Goal: Transaction & Acquisition: Purchase product/service

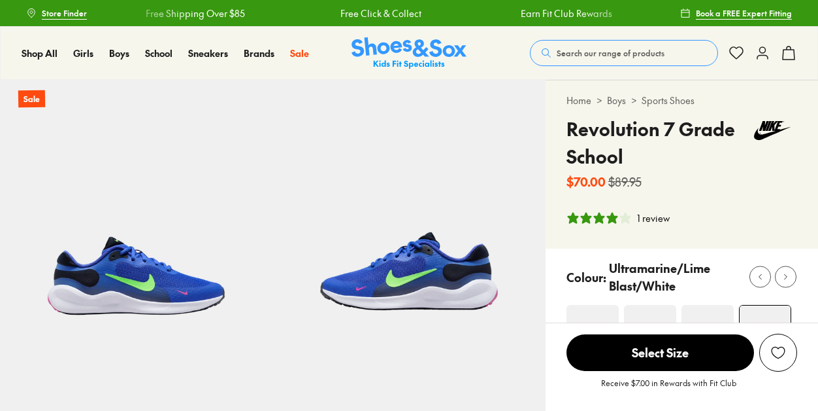
select select "*"
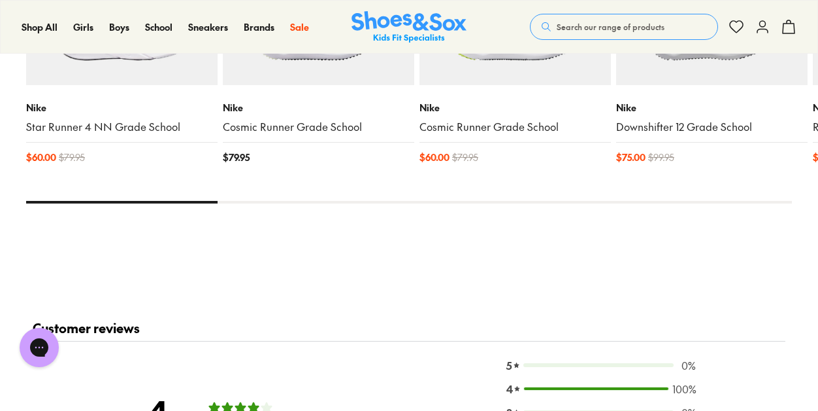
scroll to position [1634, 0]
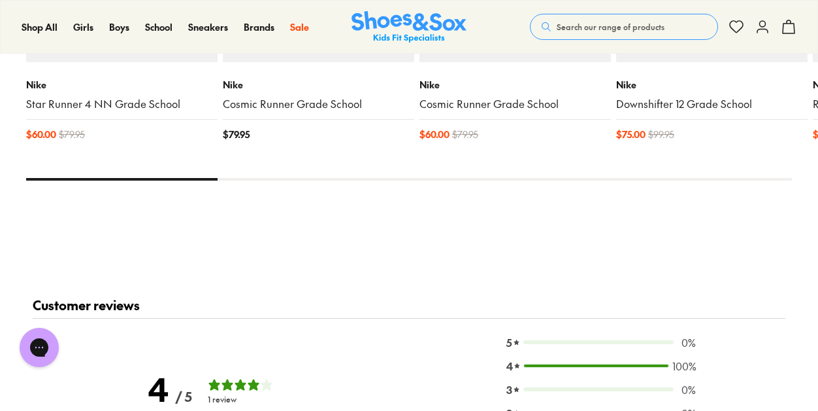
drag, startPoint x: 214, startPoint y: 177, endPoint x: 686, endPoint y: 194, distance: 473.0
click at [686, 194] on div "You Might Like Recently Viewed Sale Nike Star Runner 4 NN Grade School $ 60.00 …" at bounding box center [409, 22] width 766 height 411
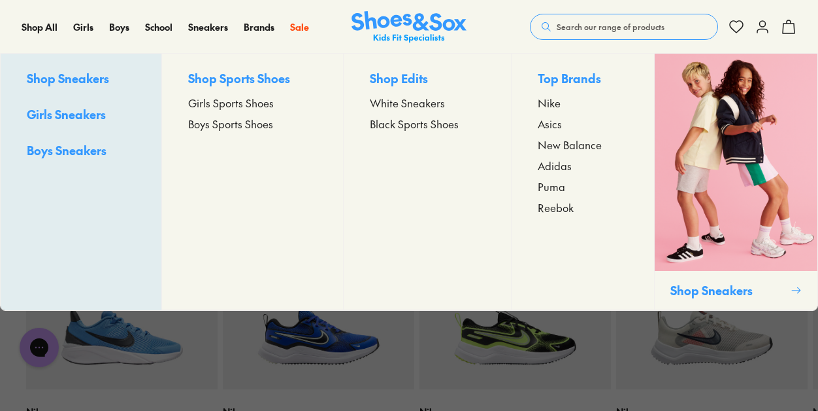
scroll to position [1307, 0]
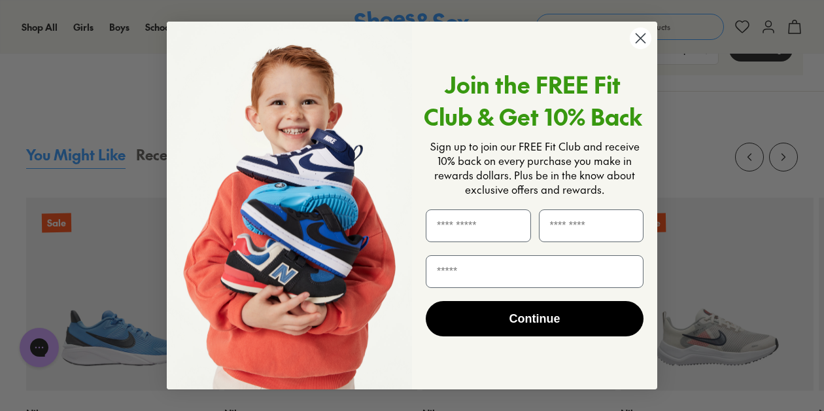
click at [637, 39] on circle "Close dialog" at bounding box center [641, 38] width 22 height 22
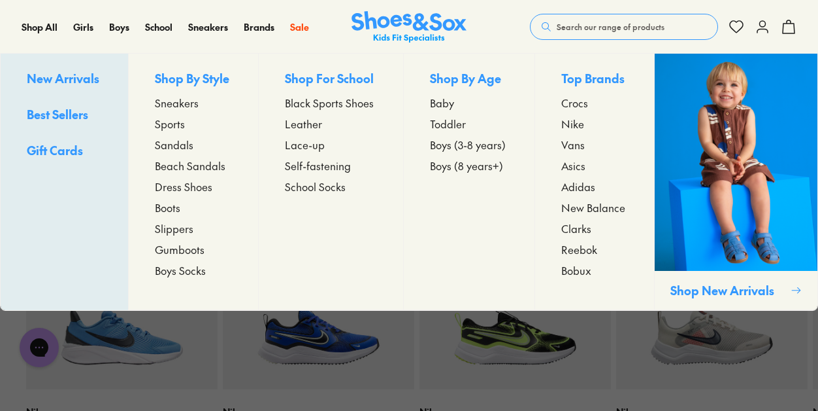
click at [73, 73] on span "New Arrivals" at bounding box center [63, 78] width 73 height 16
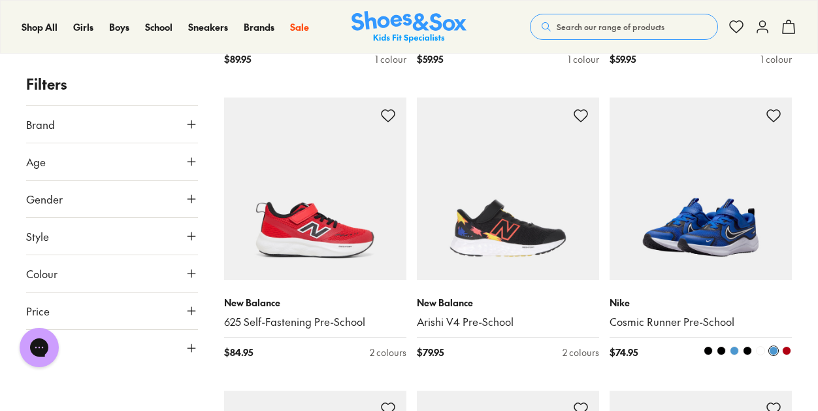
scroll to position [2223, 0]
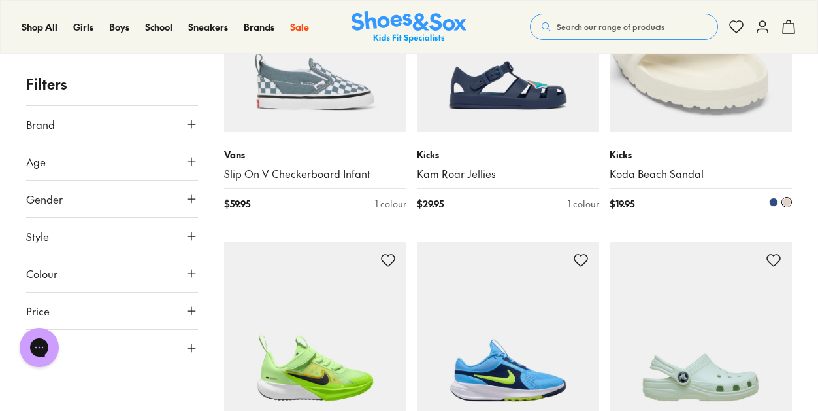
scroll to position [5949, 0]
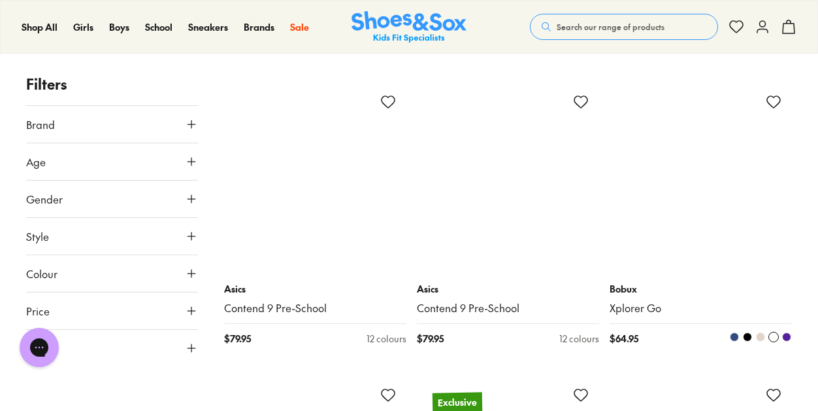
scroll to position [8760, 0]
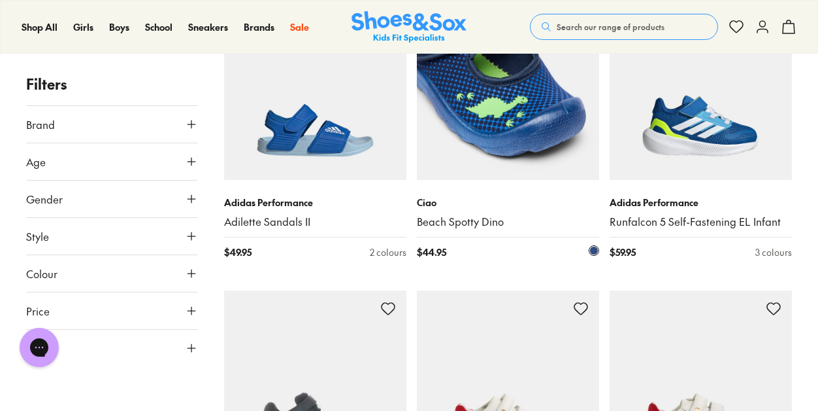
scroll to position [8956, 0]
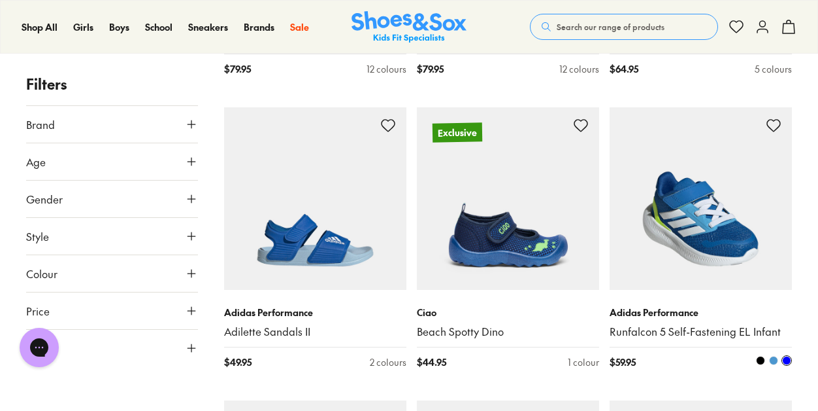
click at [725, 222] on img at bounding box center [701, 198] width 182 height 182
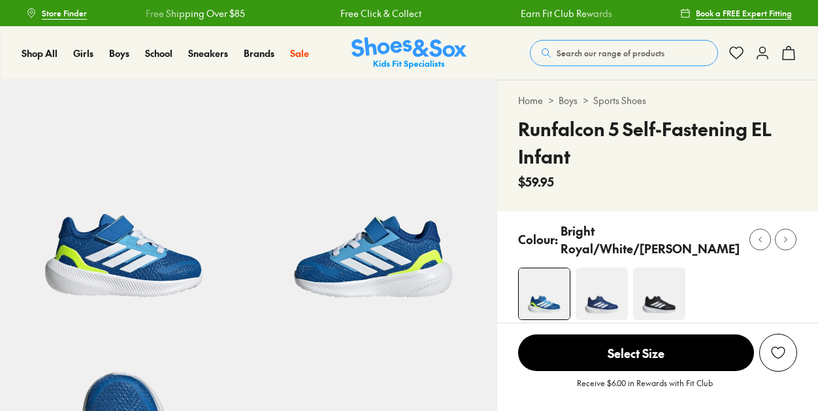
select select "*"
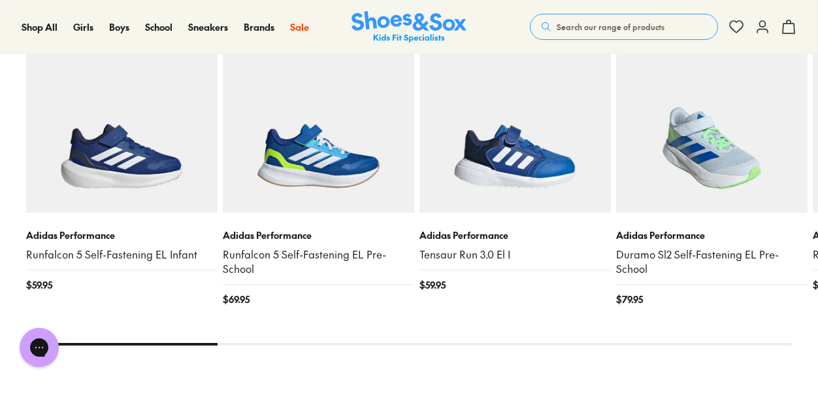
scroll to position [1438, 0]
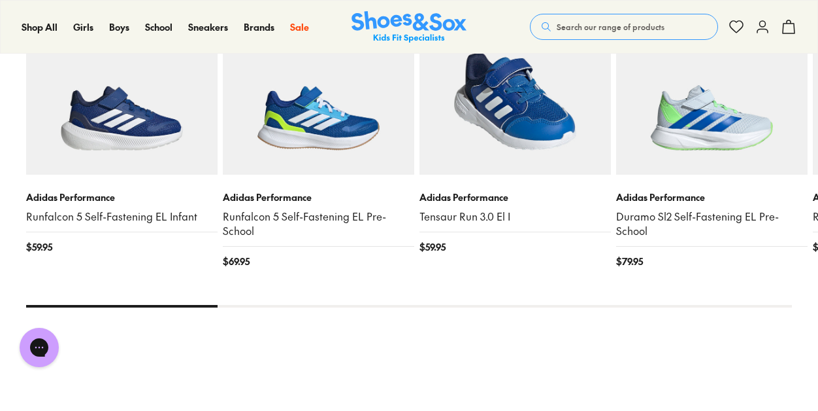
click at [547, 143] on img at bounding box center [516, 79] width 192 height 192
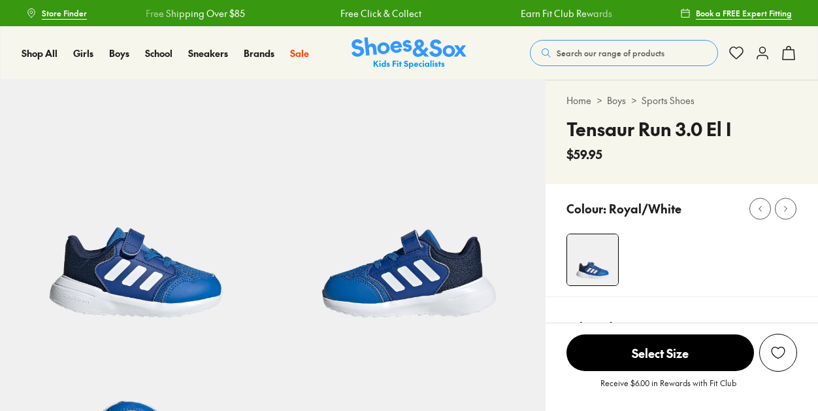
select select "*"
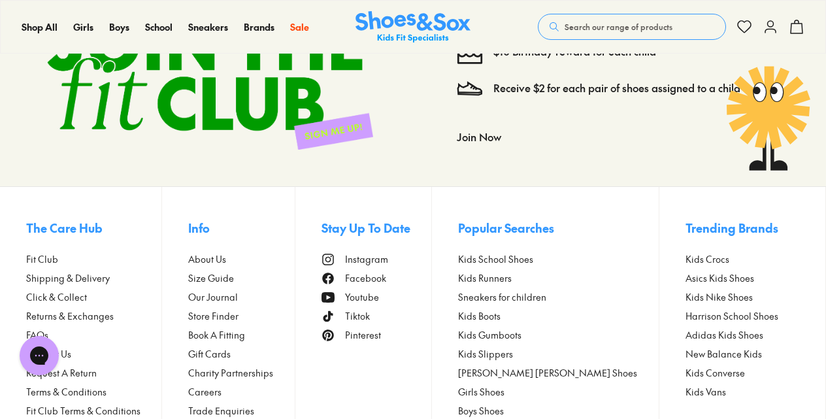
scroll to position [2141, 0]
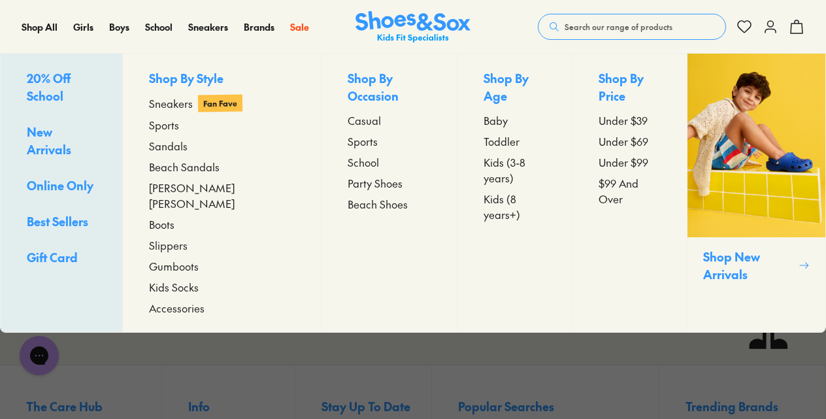
click at [177, 104] on span "Sneakers" at bounding box center [171, 103] width 44 height 16
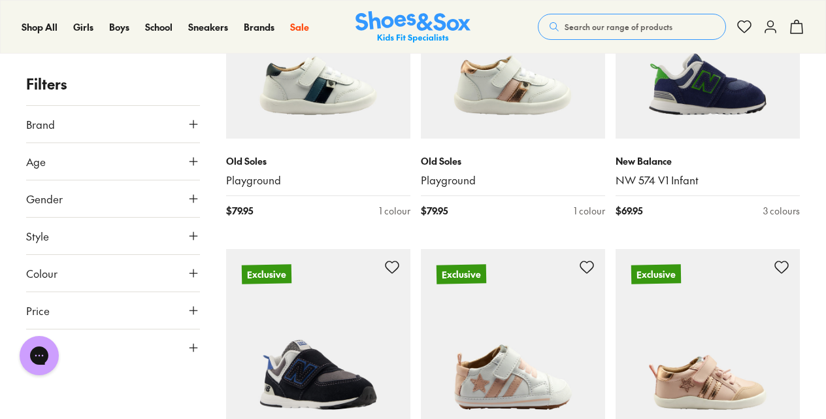
scroll to position [2746, 0]
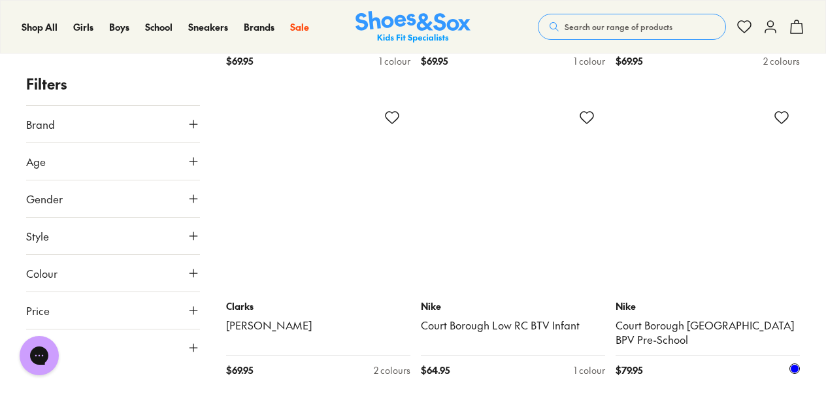
scroll to position [4119, 0]
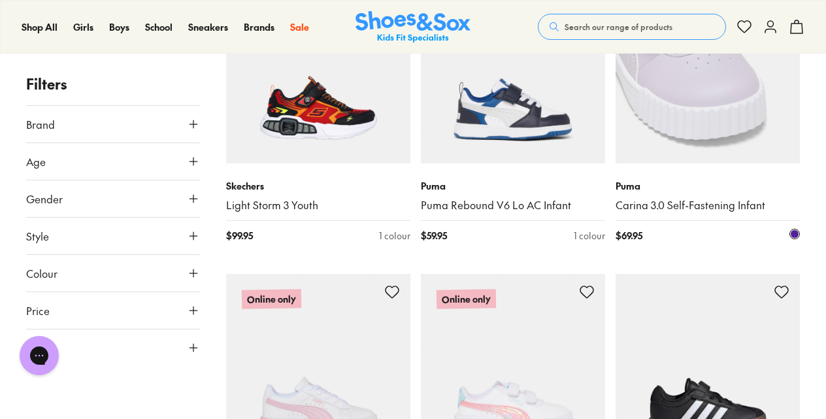
scroll to position [4511, 0]
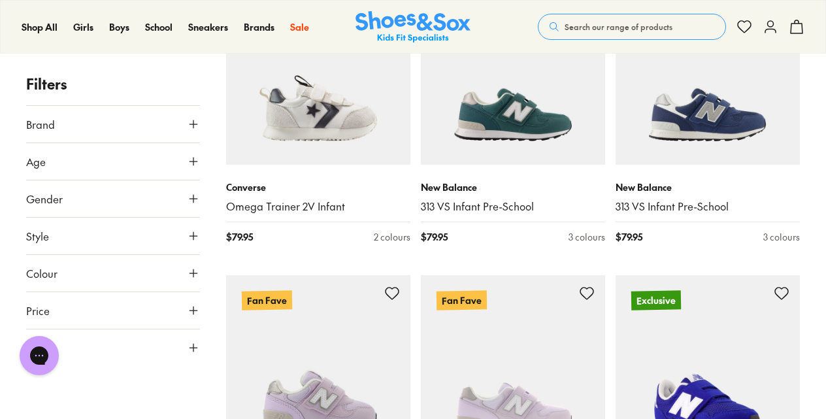
scroll to position [5688, 0]
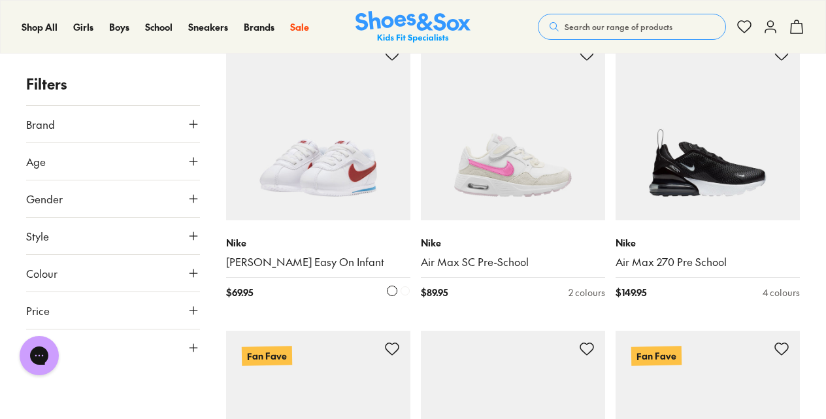
scroll to position [9024, 0]
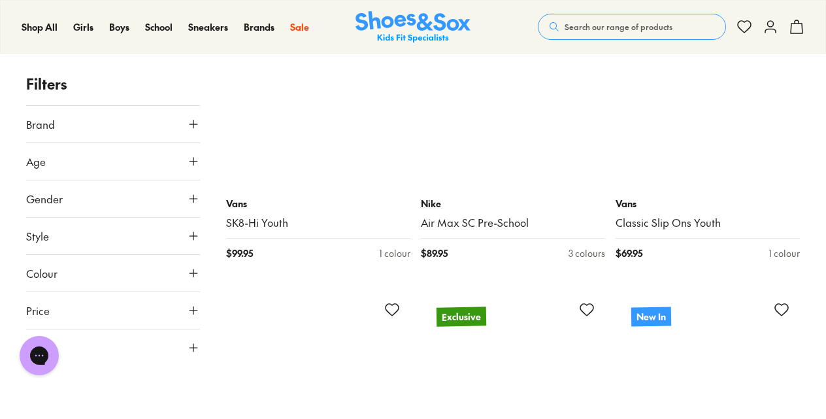
scroll to position [12031, 0]
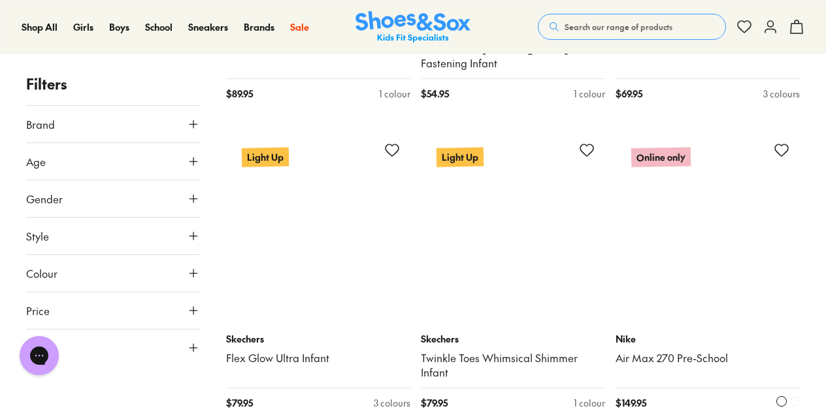
scroll to position [15365, 0]
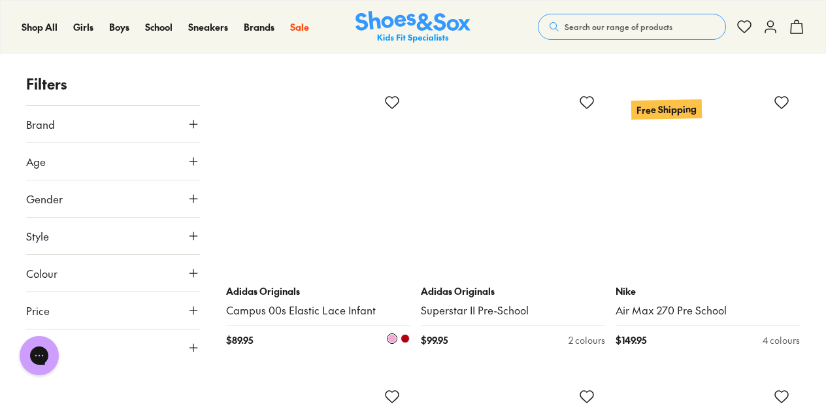
scroll to position [18568, 0]
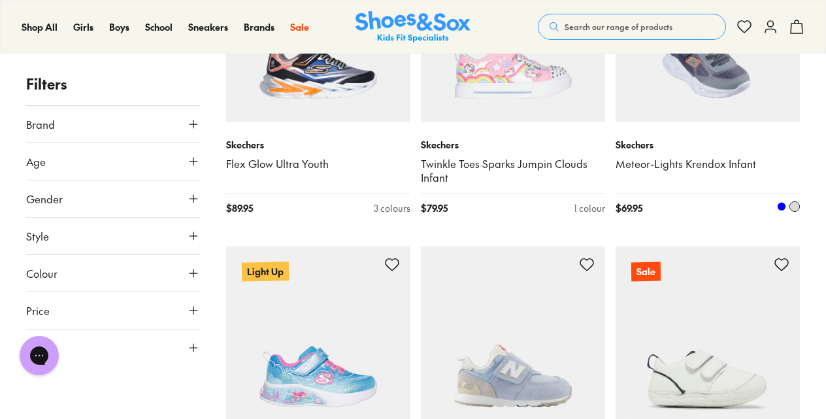
scroll to position [21902, 0]
